Goal: Transaction & Acquisition: Purchase product/service

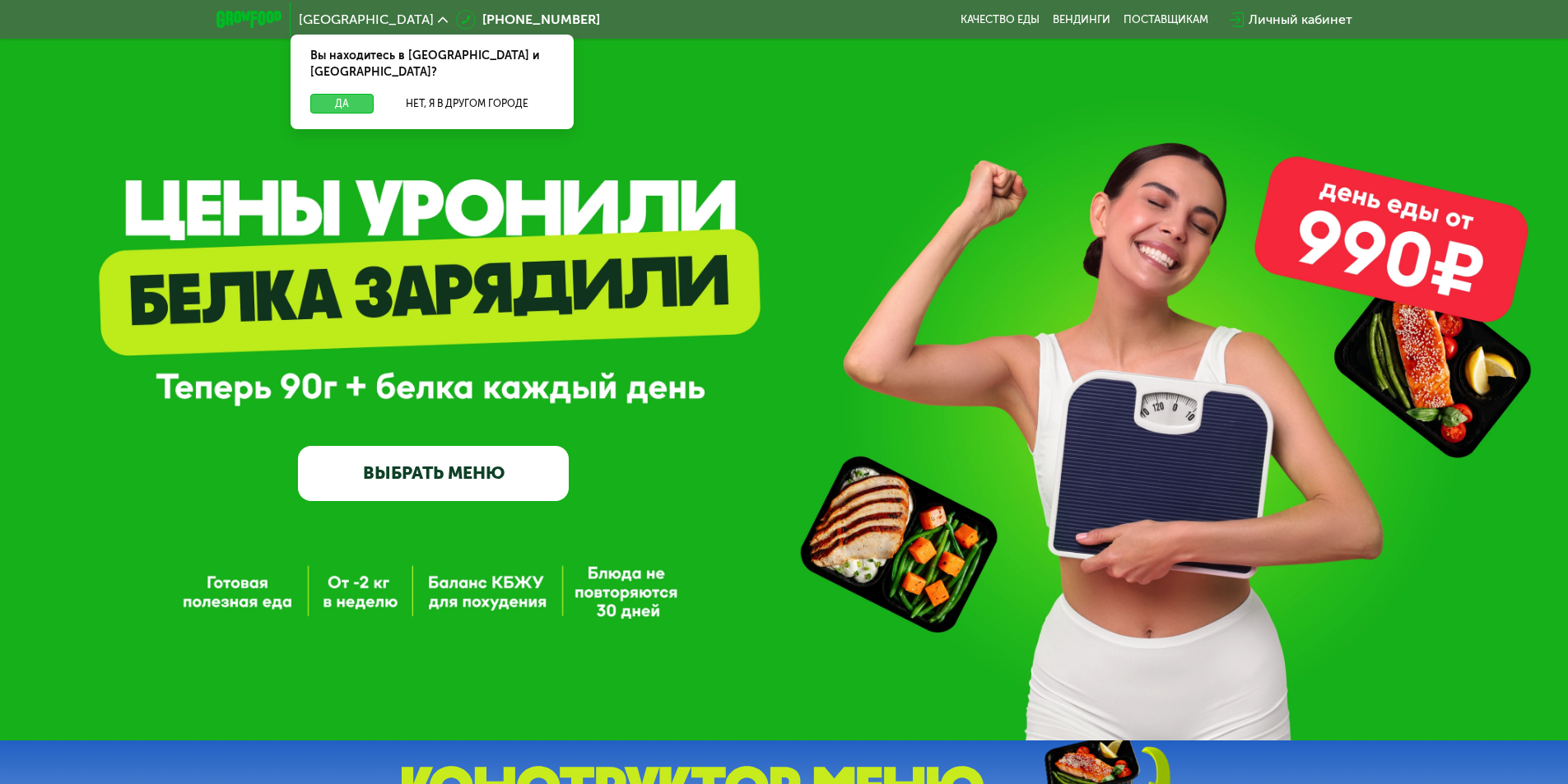
click at [338, 94] on button "Да" at bounding box center [342, 103] width 64 height 20
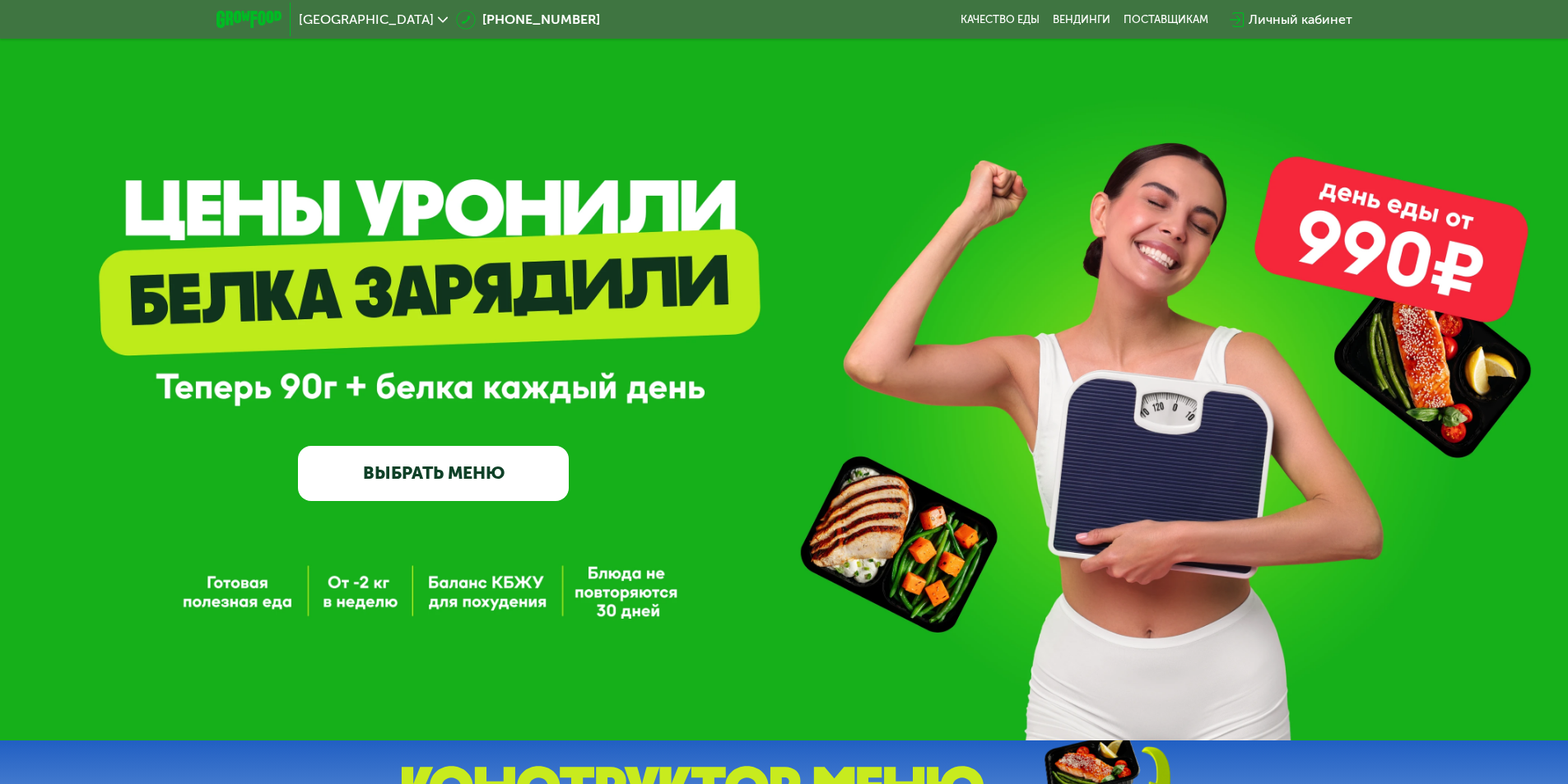
click at [447, 468] on link "ВЫБРАТЬ МЕНЮ" at bounding box center [433, 473] width 271 height 55
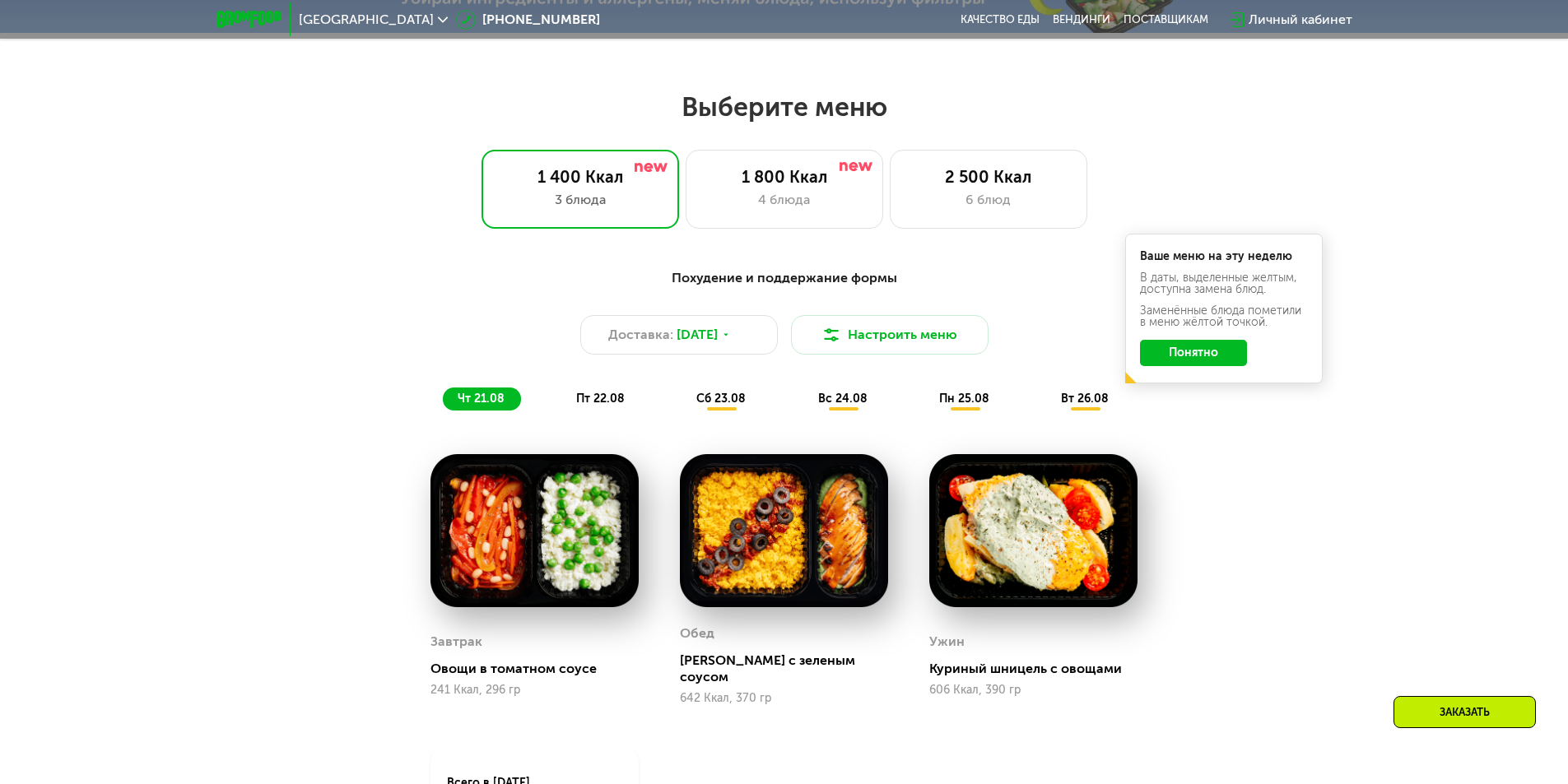
scroll to position [888, 0]
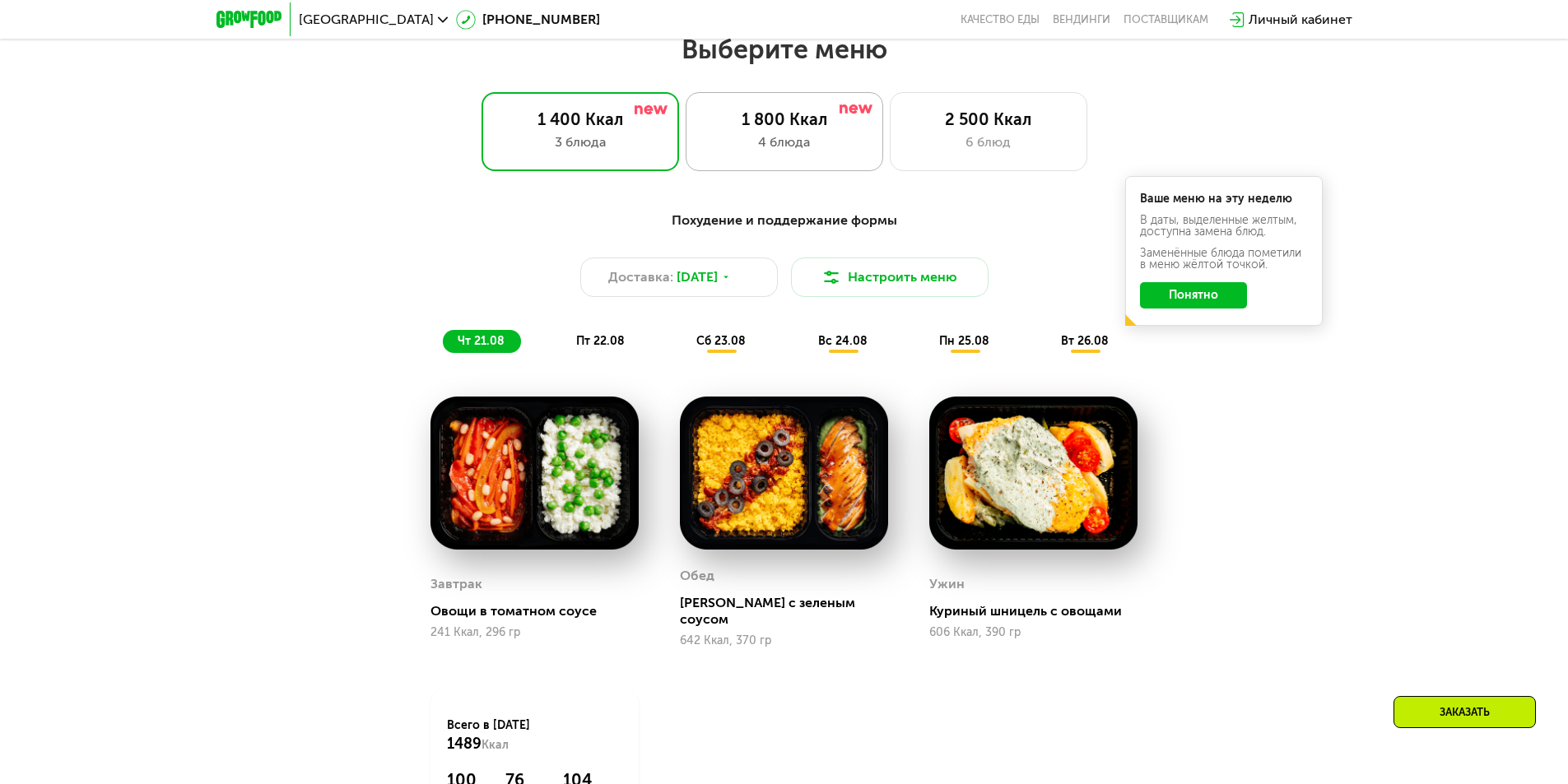
click at [890, 164] on div "1 800 Ккал 4 блюда" at bounding box center [989, 131] width 197 height 79
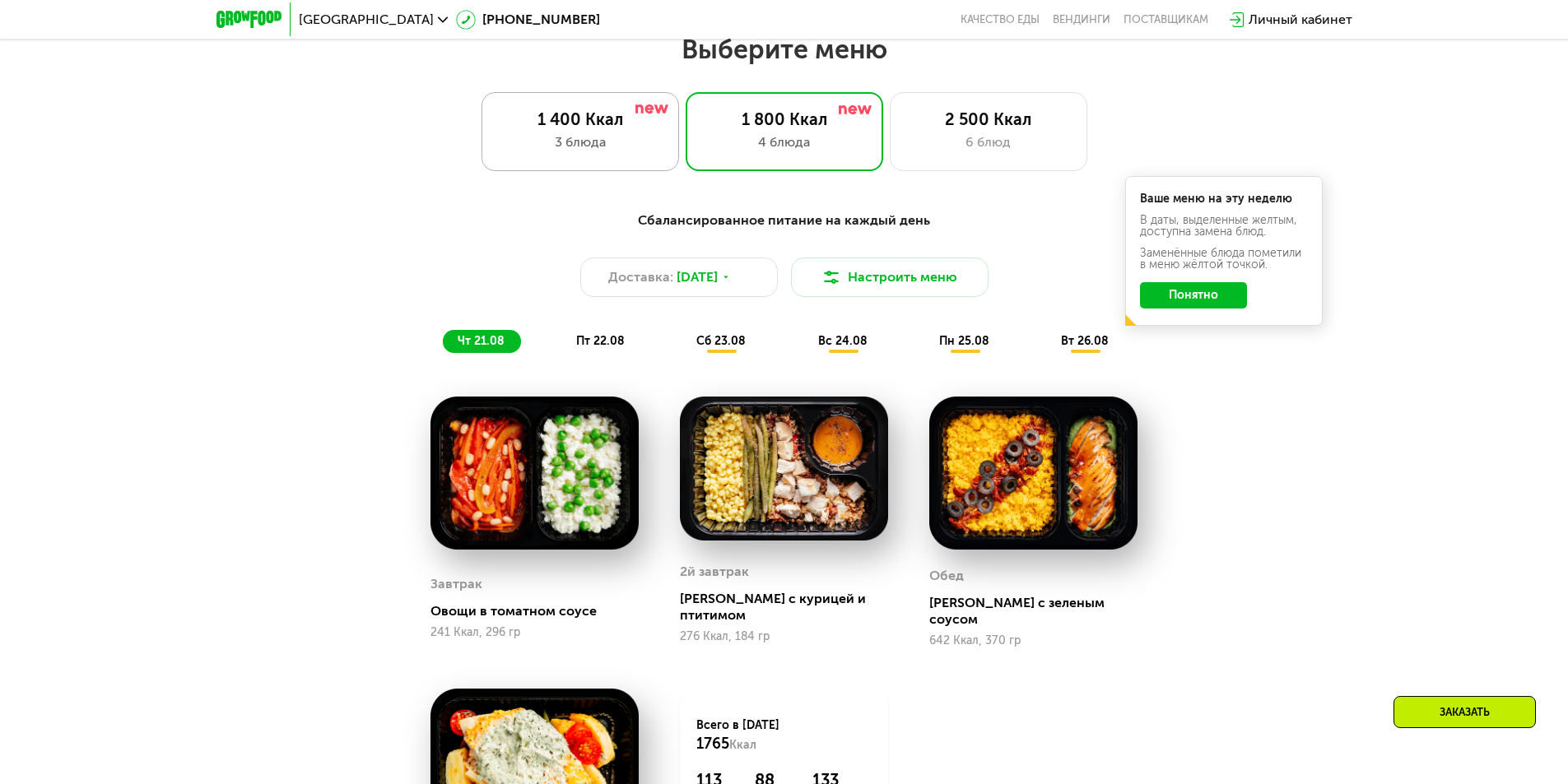
click at [597, 152] on div "3 блюда" at bounding box center [580, 142] width 163 height 20
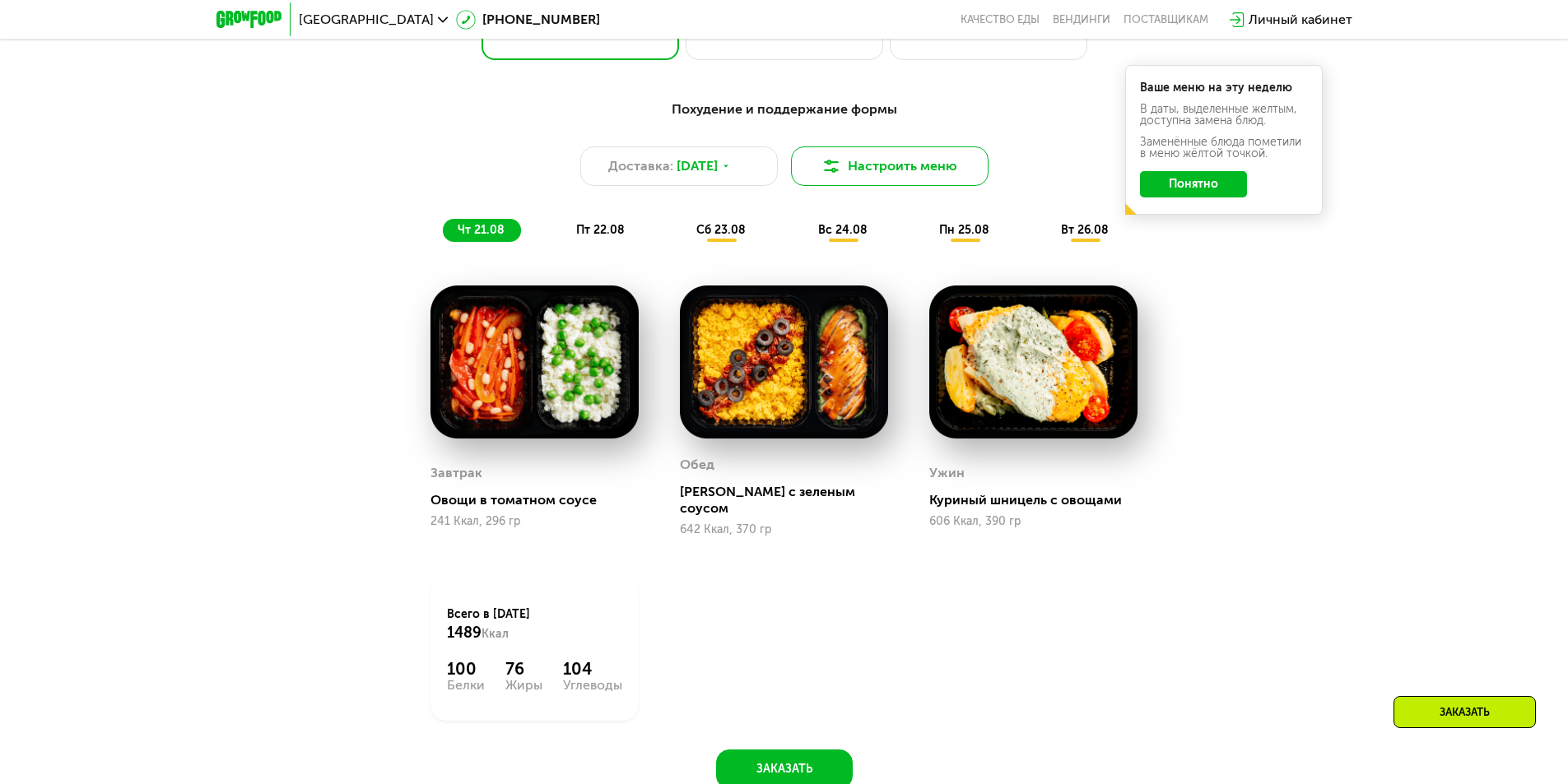
scroll to position [971, 0]
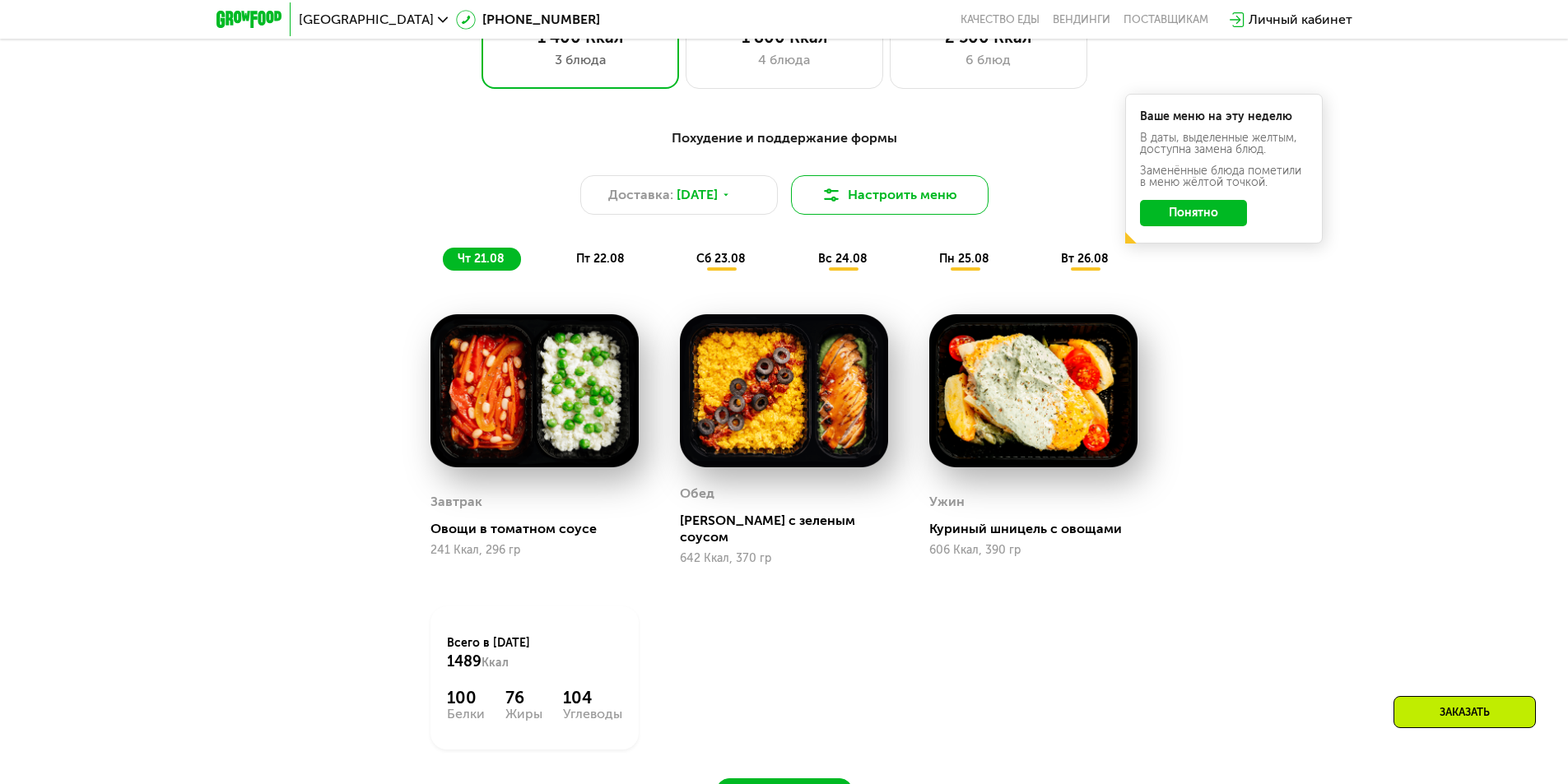
click at [899, 207] on button "Настроить меню" at bounding box center [890, 195] width 197 height 40
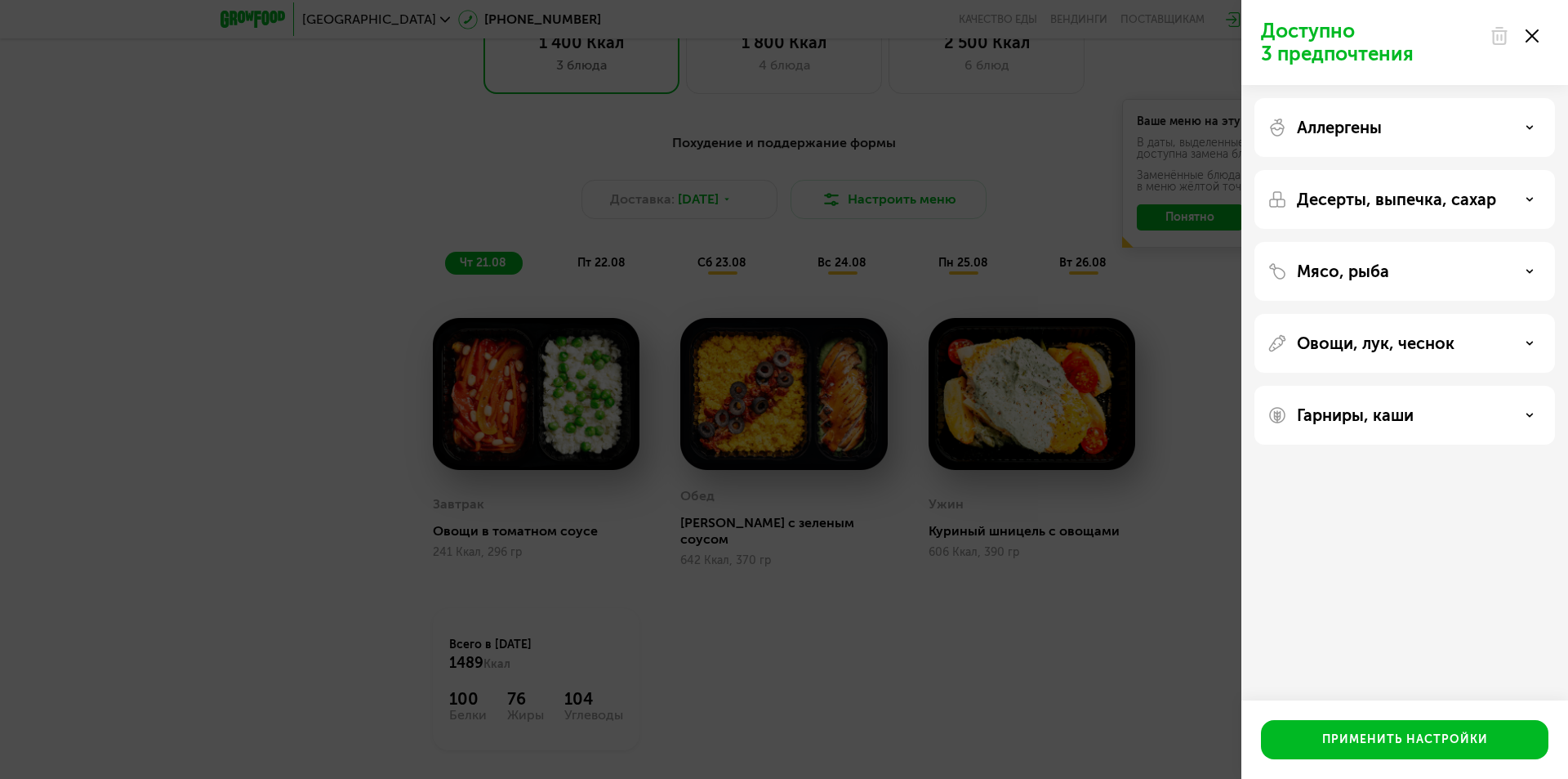
click at [866, 216] on div "Доступно 3 предпочтения Аллергены Десерты, выпечка, сахар Мясо, рыба Овощи, лук…" at bounding box center [784, 390] width 1568 height 779
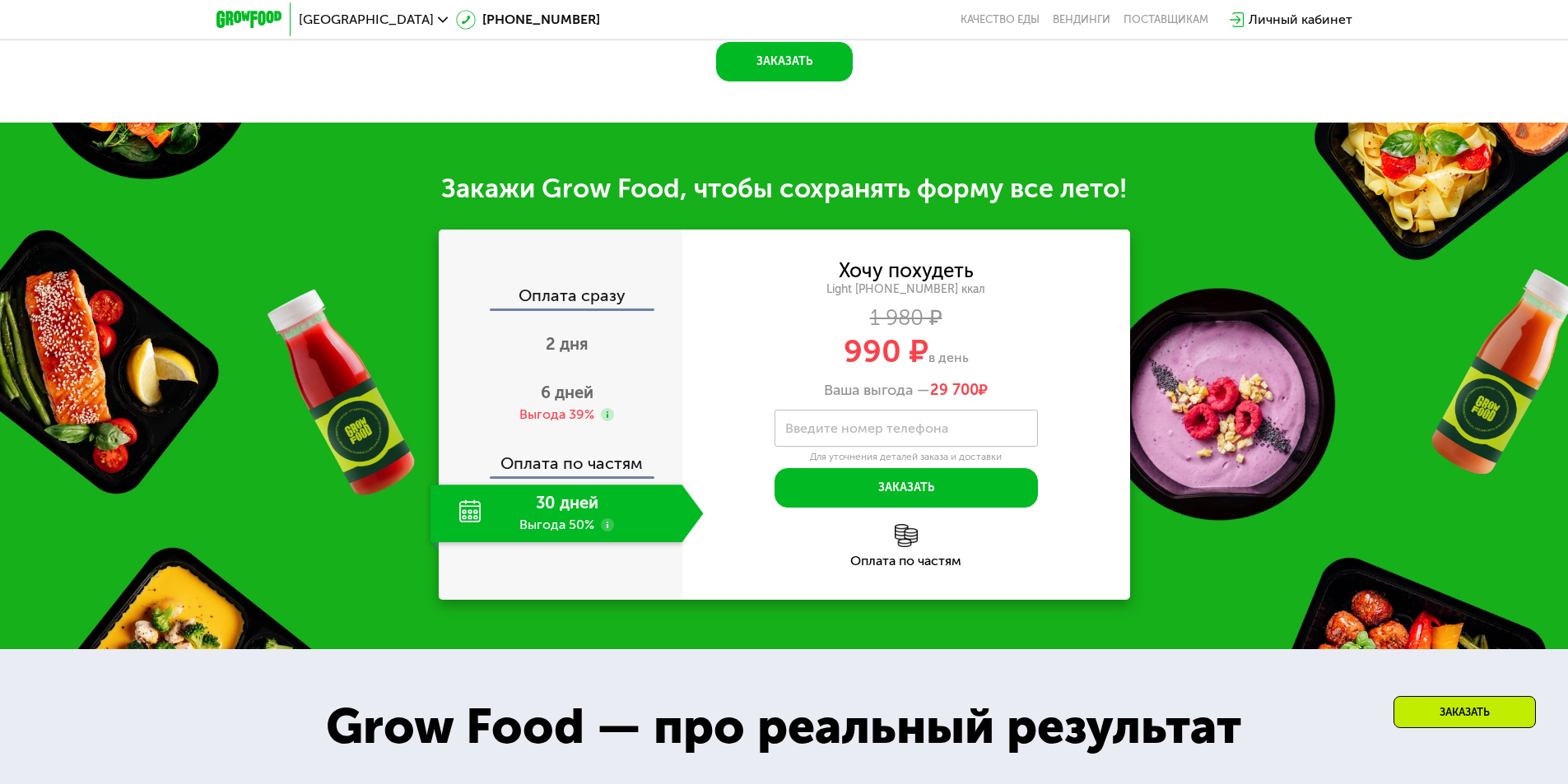
scroll to position [1711, 0]
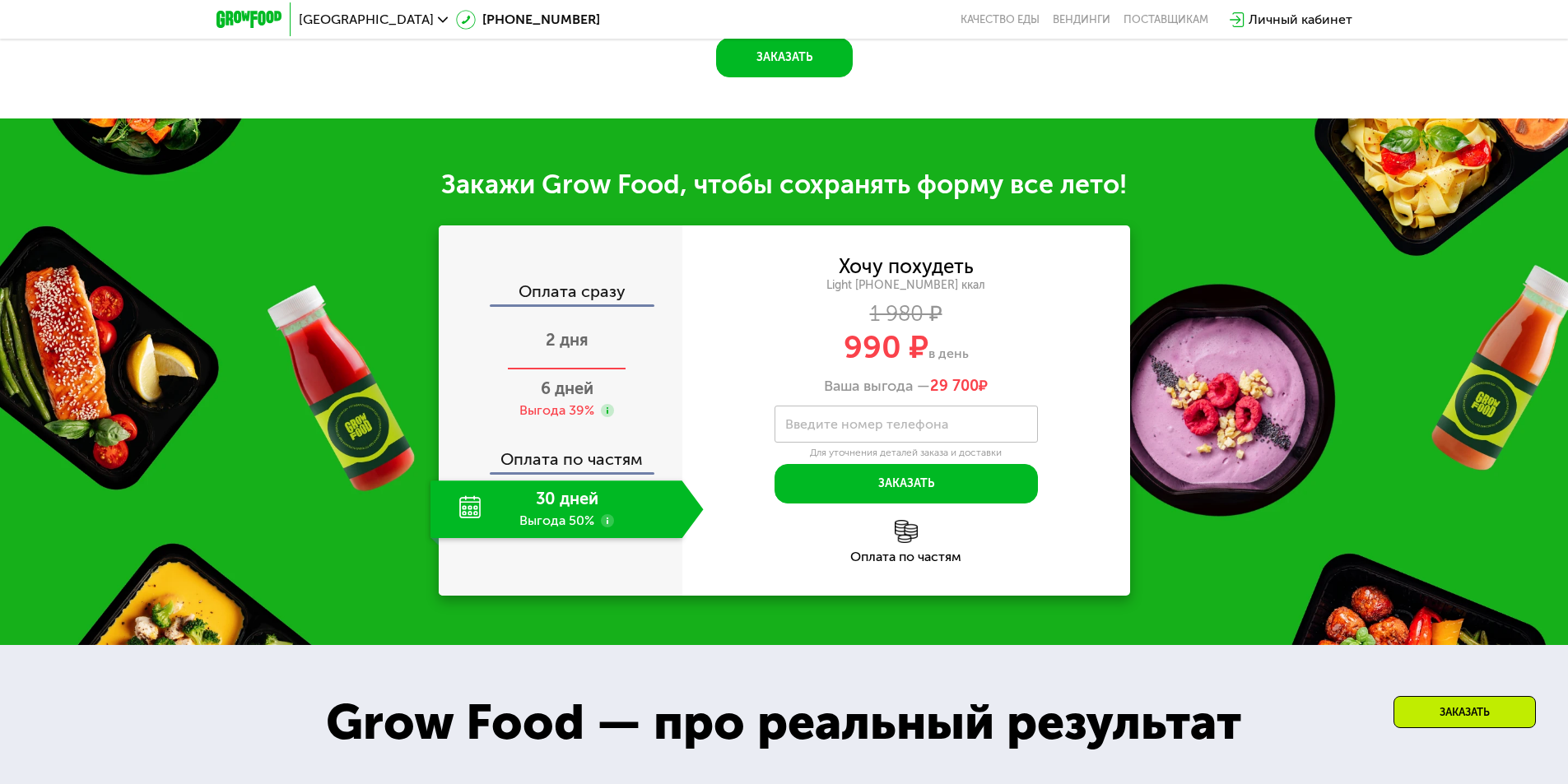
click at [585, 330] on span "2 дня" at bounding box center [566, 340] width 43 height 20
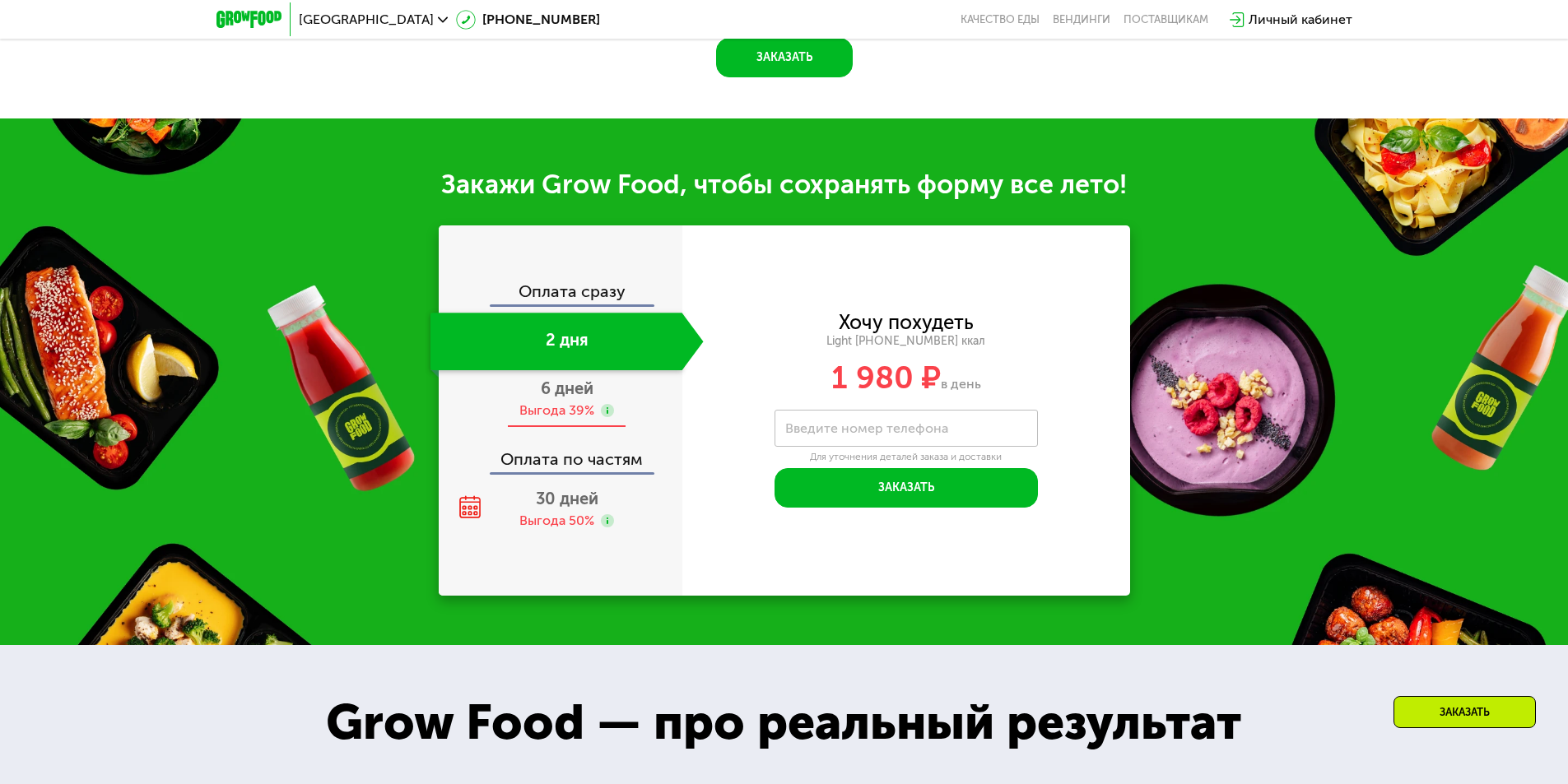
click at [575, 378] on span "6 дней" at bounding box center [566, 388] width 53 height 20
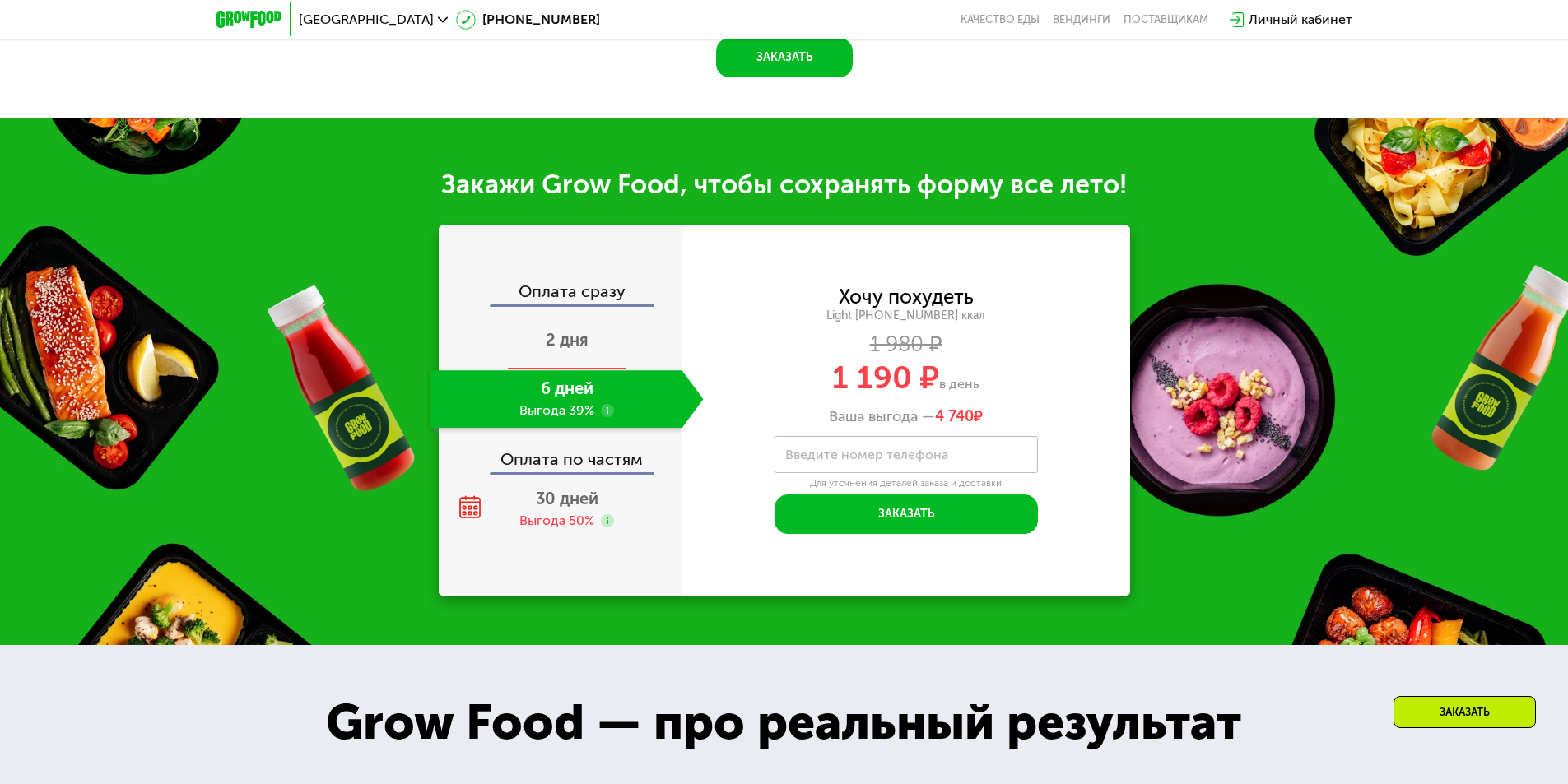
click at [573, 331] on span "2 дня" at bounding box center [566, 340] width 43 height 20
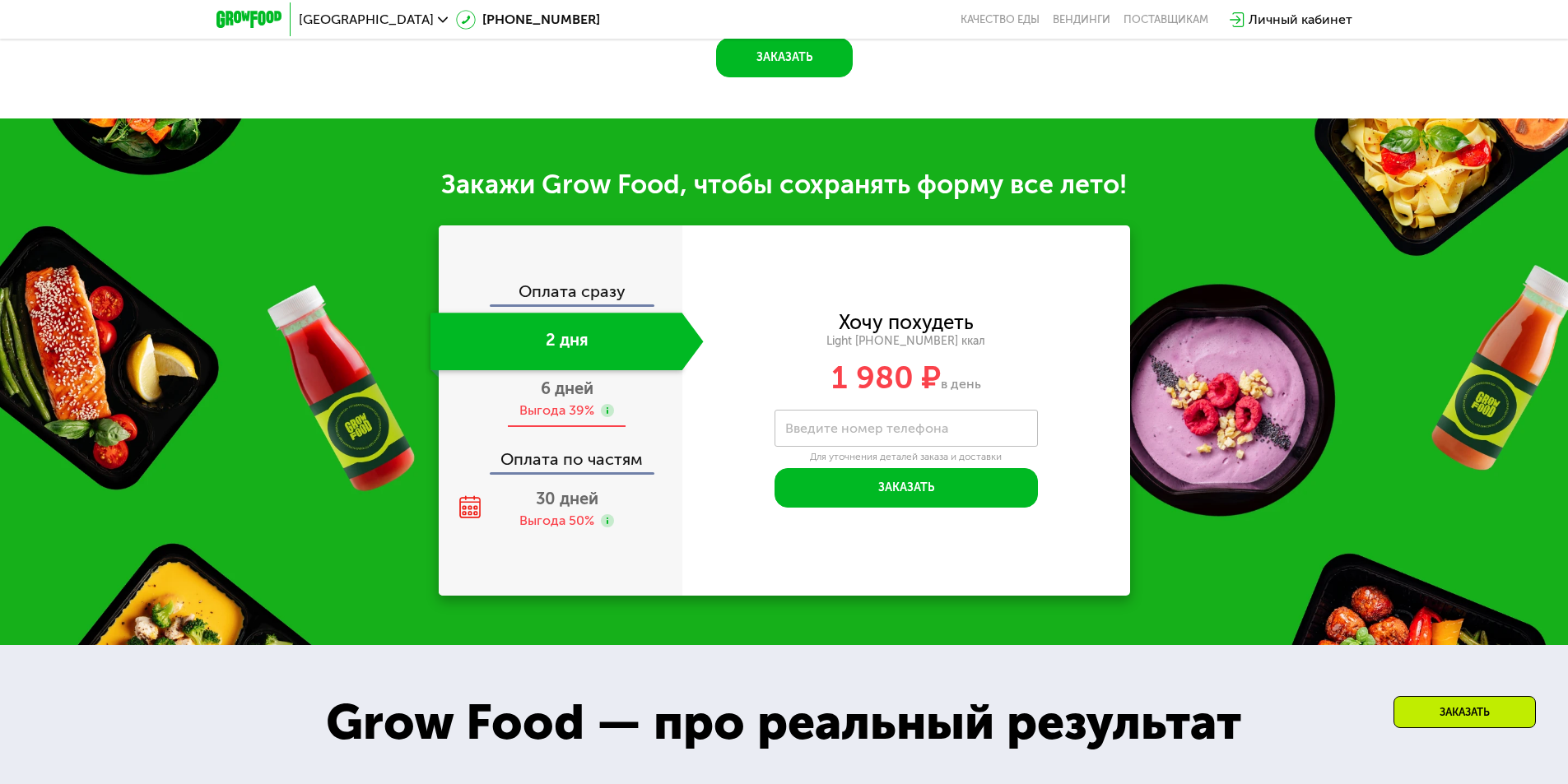
click at [574, 379] on span "6 дней" at bounding box center [566, 388] width 53 height 20
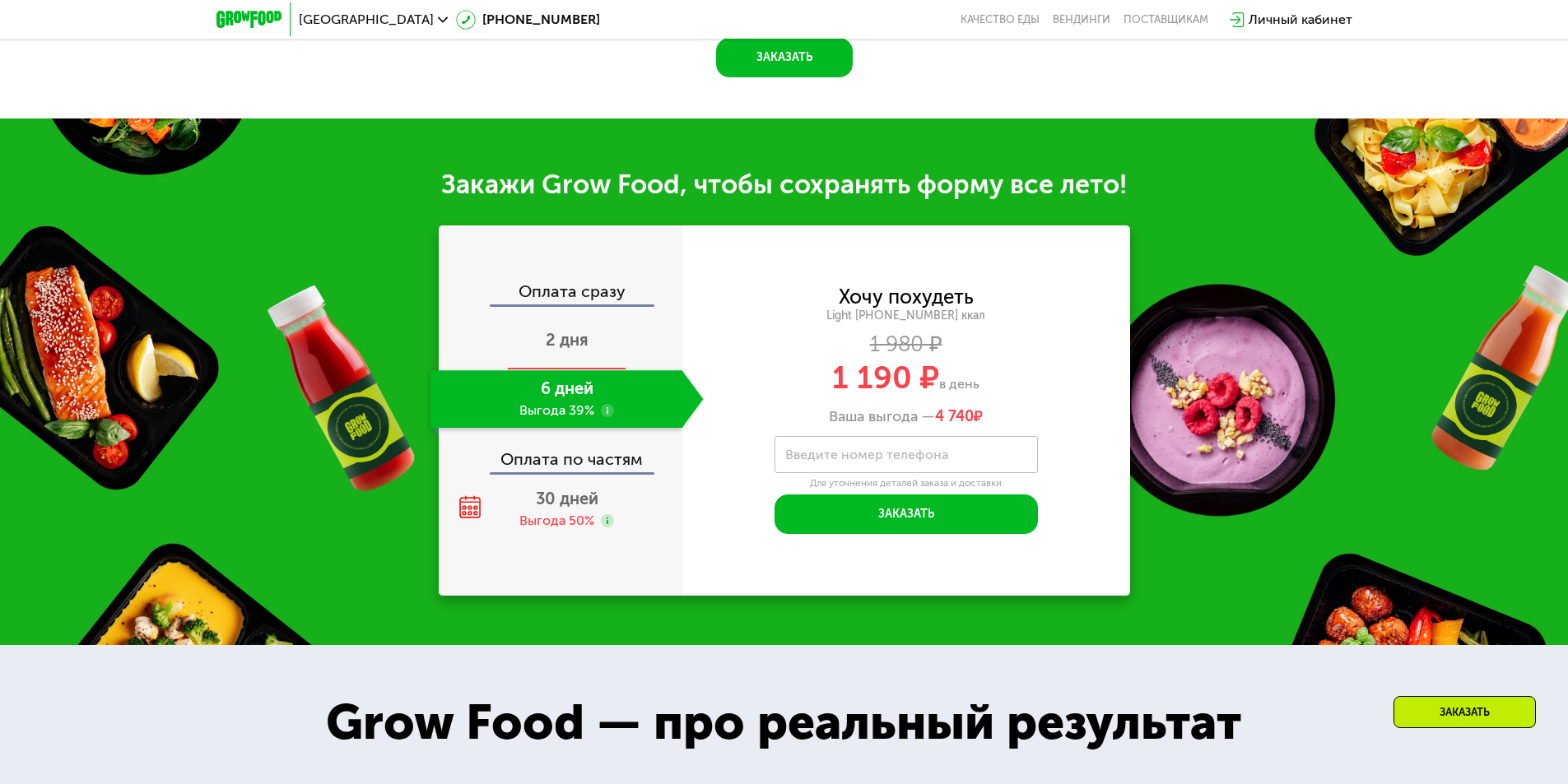
click at [582, 333] on span "2 дня" at bounding box center [566, 340] width 43 height 20
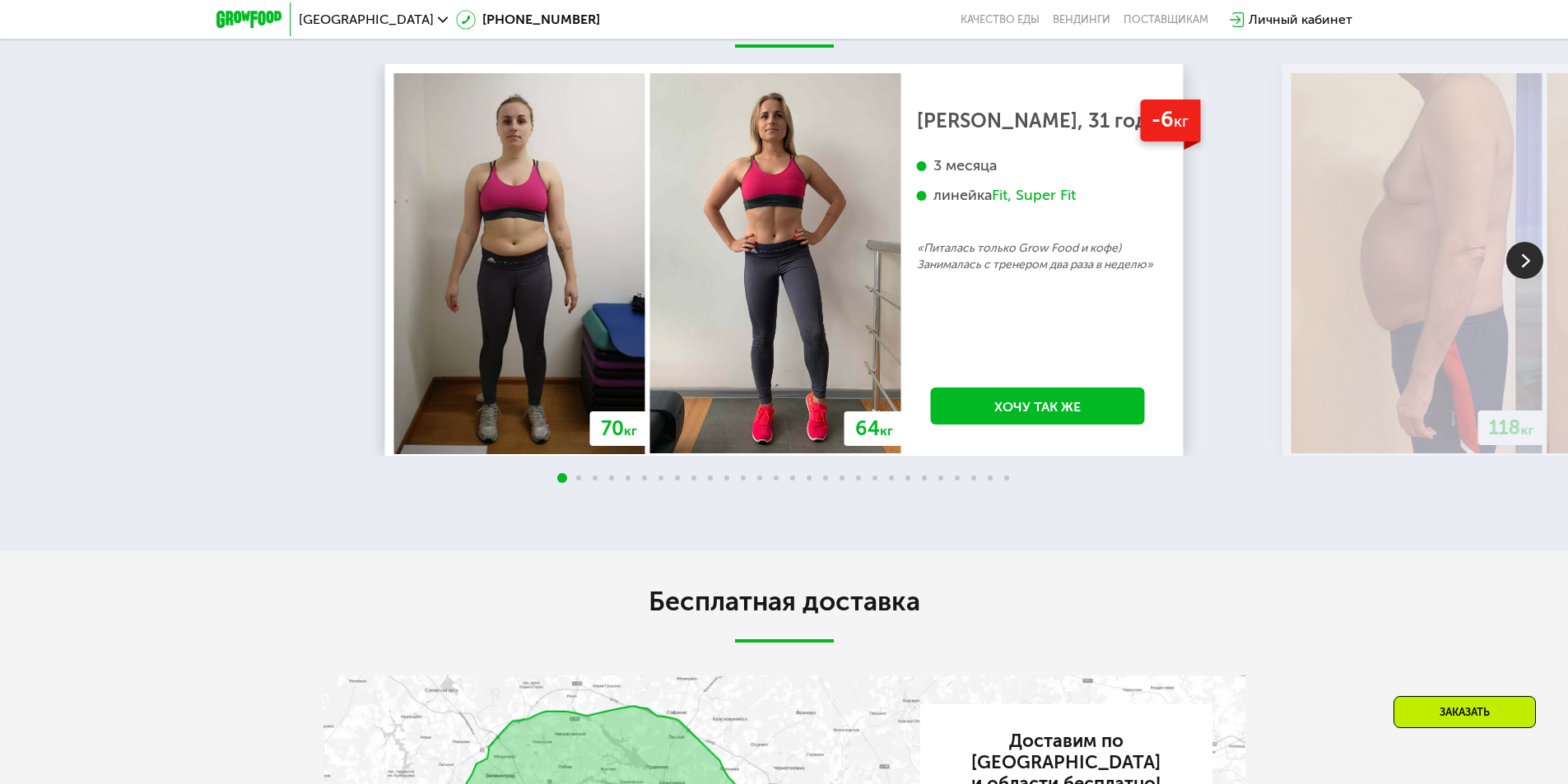
scroll to position [3192, 0]
click at [1528, 247] on img at bounding box center [1524, 261] width 37 height 37
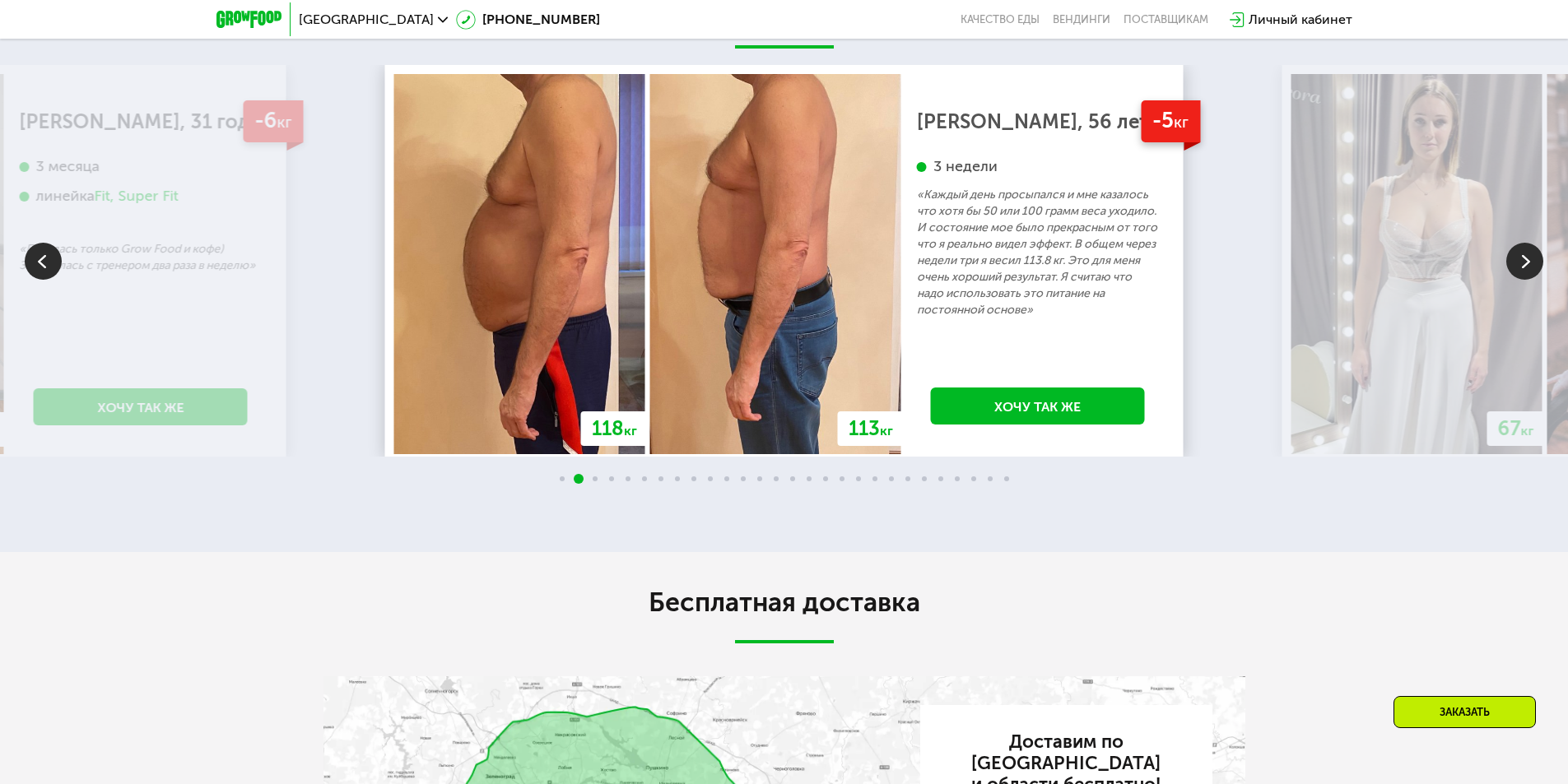
click at [1528, 247] on img at bounding box center [1524, 261] width 37 height 37
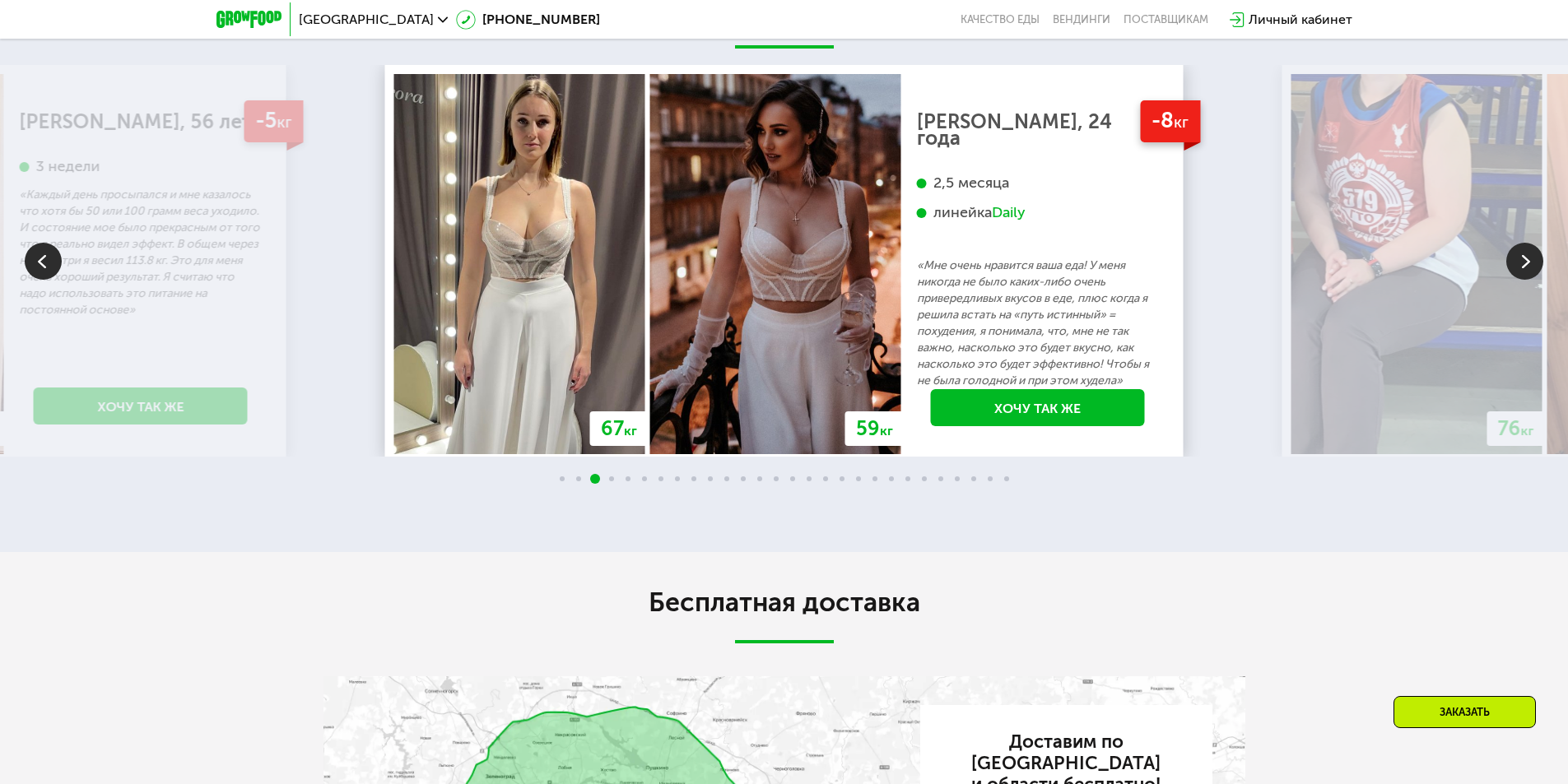
click at [1528, 247] on img at bounding box center [1524, 261] width 37 height 37
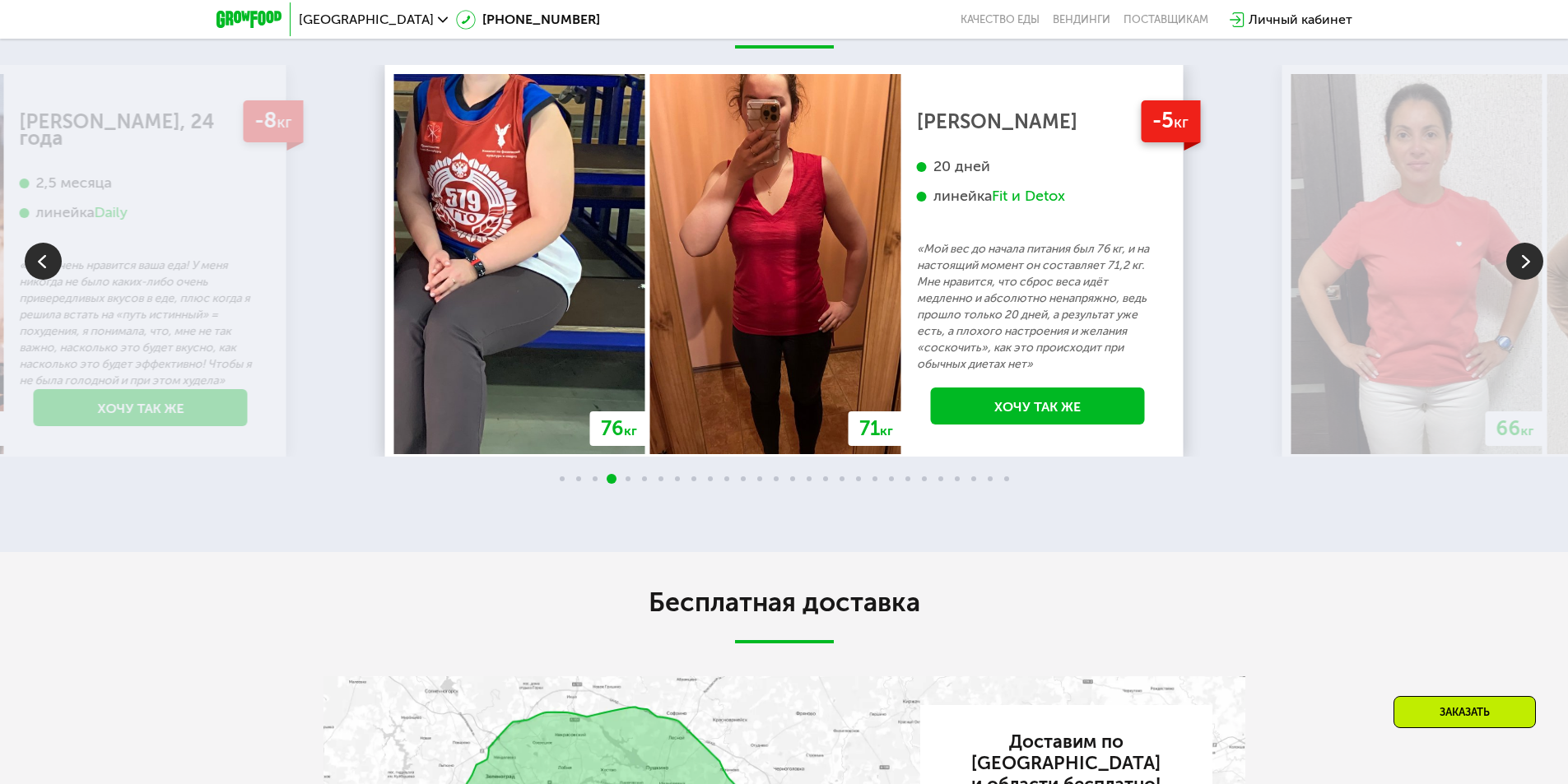
click at [1528, 247] on img at bounding box center [1524, 261] width 37 height 37
